Goal: Check status: Check status

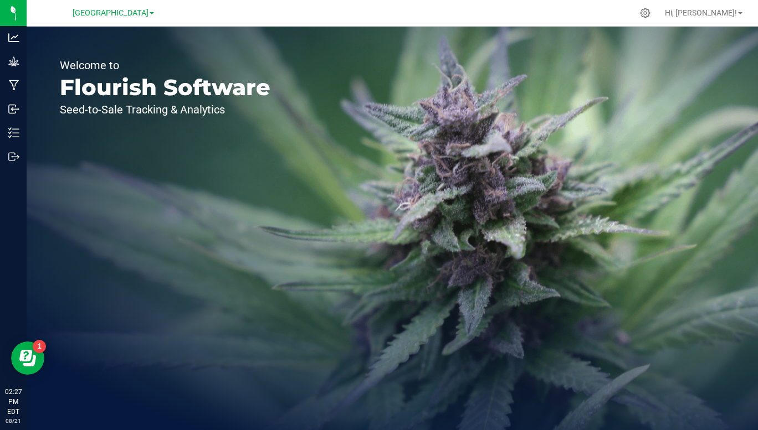
click at [148, 17] on span "[GEOGRAPHIC_DATA]" at bounding box center [111, 12] width 76 height 9
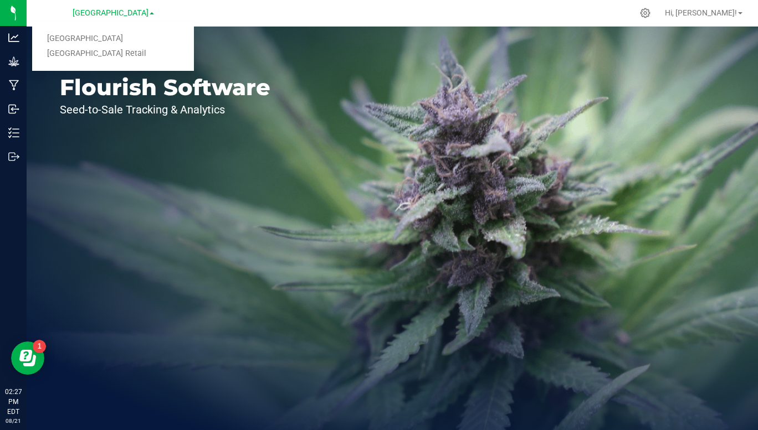
click at [111, 58] on link "[GEOGRAPHIC_DATA] Retail" at bounding box center [113, 54] width 162 height 15
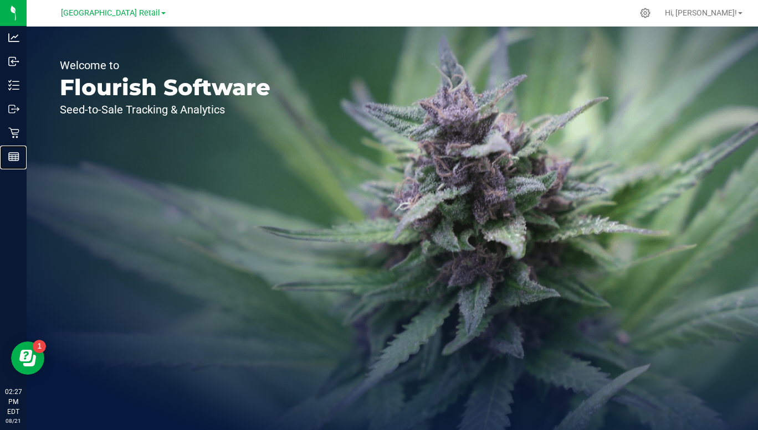
click at [16, 155] on line at bounding box center [14, 155] width 10 height 0
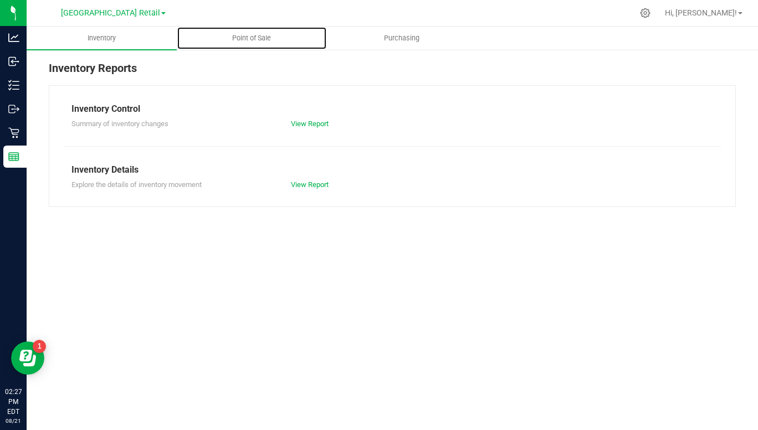
click at [258, 41] on span "Point of Sale" at bounding box center [251, 38] width 69 height 10
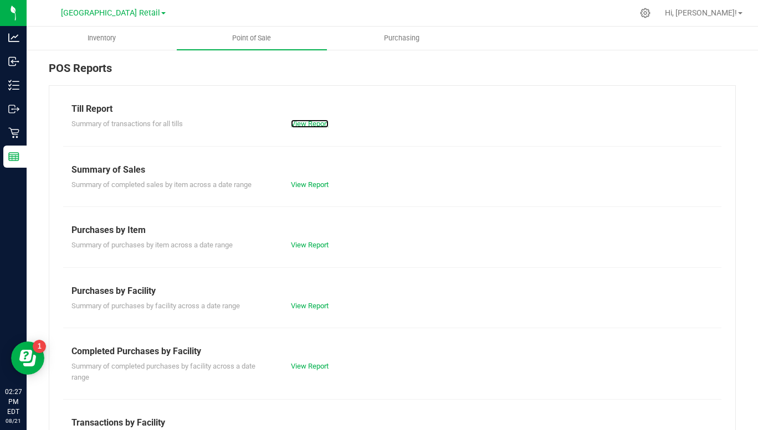
click at [318, 122] on link "View Report" at bounding box center [310, 124] width 38 height 8
